Goal: Task Accomplishment & Management: Manage account settings

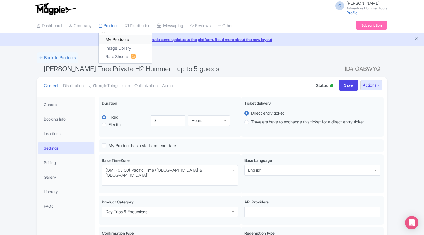
click at [113, 42] on link "My Products" at bounding box center [125, 39] width 53 height 9
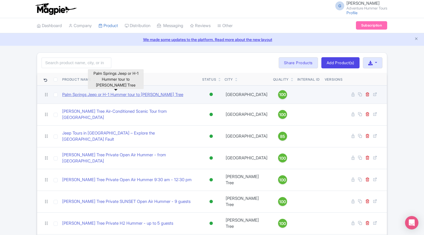
click at [115, 93] on link "Palm Springs Jeep or H-1 Hummer tour to Joshua Tree" at bounding box center [122, 94] width 121 height 6
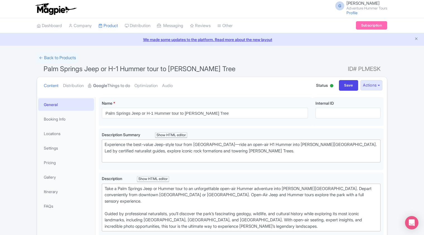
click at [115, 85] on link "Google Things to do" at bounding box center [109, 86] width 42 height 18
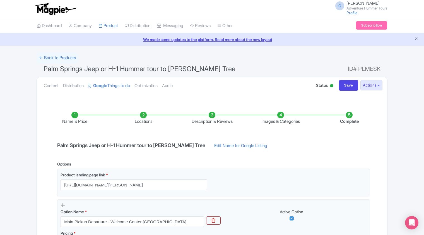
click at [280, 118] on li "Images & Categories" at bounding box center [280, 118] width 69 height 13
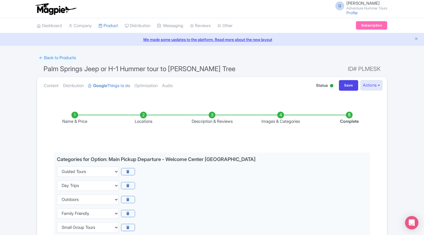
click at [280, 116] on li "Images & Categories" at bounding box center [280, 118] width 69 height 13
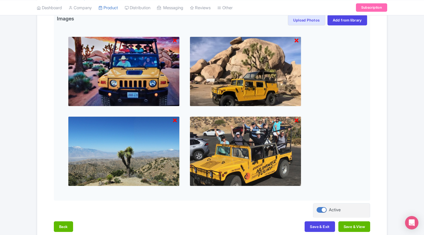
scroll to position [392, 0]
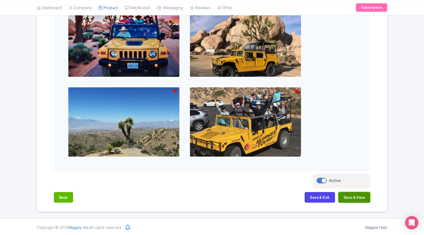
click at [351, 199] on button "Save & View" at bounding box center [354, 197] width 32 height 11
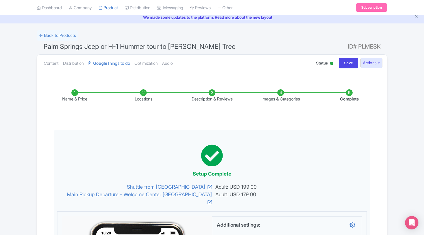
scroll to position [0, 0]
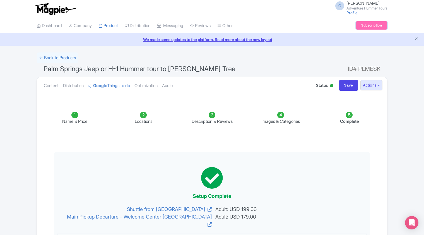
click at [368, 27] on link "Subscription" at bounding box center [371, 25] width 31 height 8
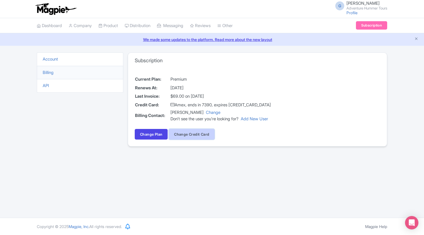
click at [189, 134] on button "Change Credit Card" at bounding box center [192, 134] width 46 height 11
click at [46, 88] on li "API" at bounding box center [80, 86] width 86 height 14
click at [48, 85] on link "API" at bounding box center [46, 85] width 6 height 5
